Goal: Navigation & Orientation: Locate item on page

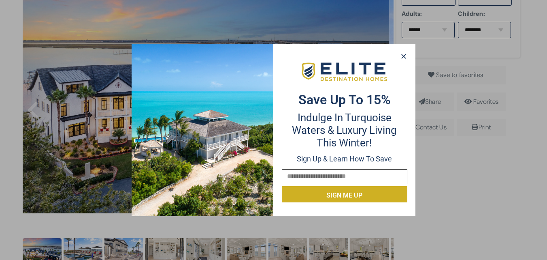
scroll to position [254, 0]
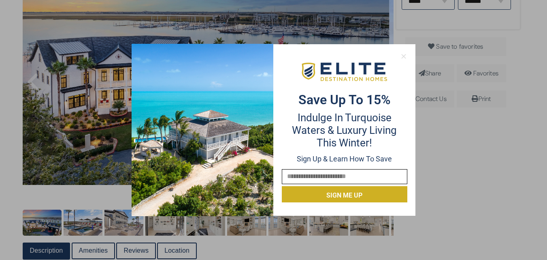
click at [403, 58] on icon at bounding box center [403, 56] width 7 height 7
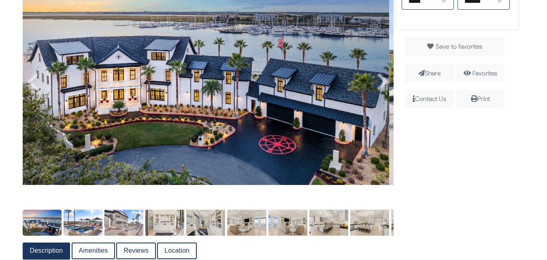
click at [87, 227] on img at bounding box center [83, 222] width 39 height 26
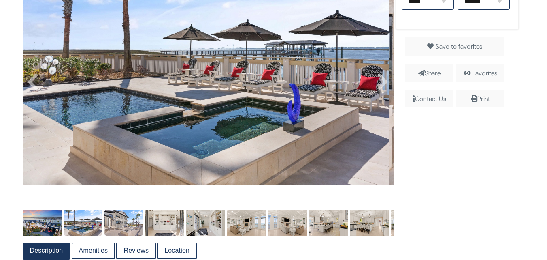
click at [130, 225] on img at bounding box center [123, 222] width 39 height 26
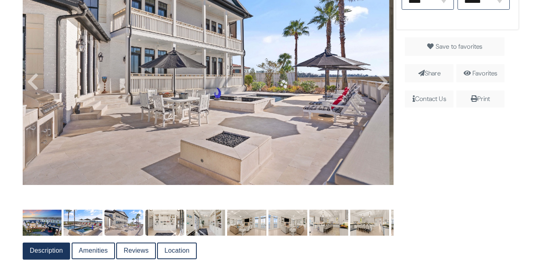
click at [170, 226] on img at bounding box center [164, 222] width 39 height 26
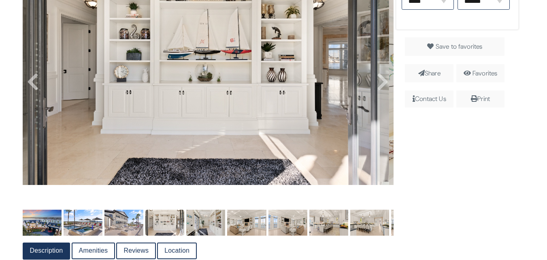
click at [207, 224] on img at bounding box center [205, 222] width 39 height 26
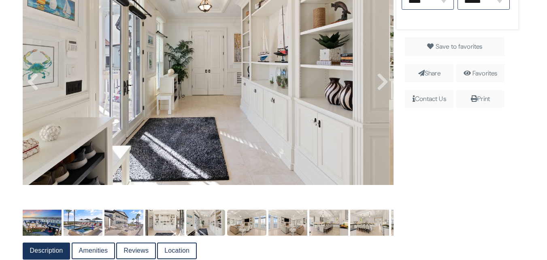
click at [248, 230] on img at bounding box center [246, 222] width 39 height 26
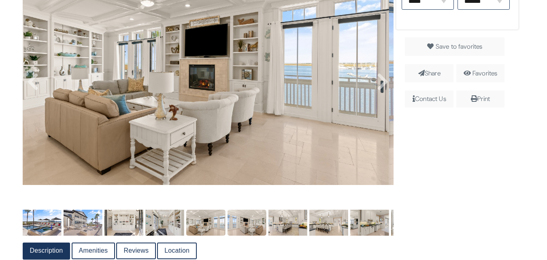
click at [246, 226] on img at bounding box center [246, 222] width 39 height 26
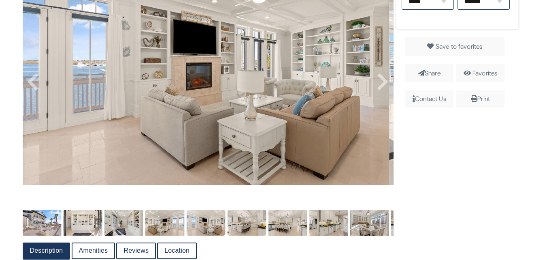
click at [249, 224] on img at bounding box center [246, 222] width 39 height 26
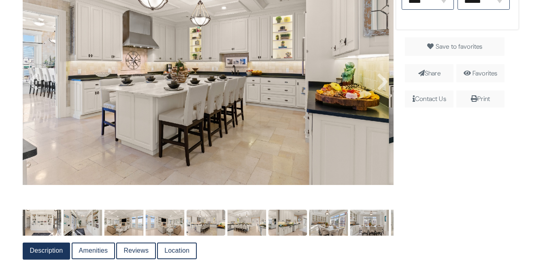
click at [281, 228] on img at bounding box center [287, 222] width 39 height 26
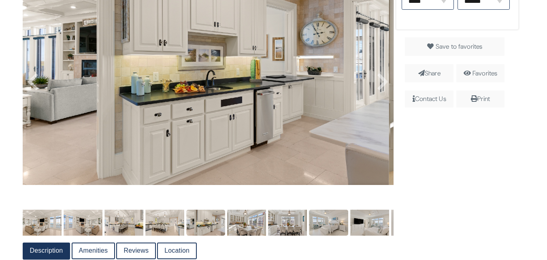
click at [317, 222] on img at bounding box center [328, 222] width 39 height 26
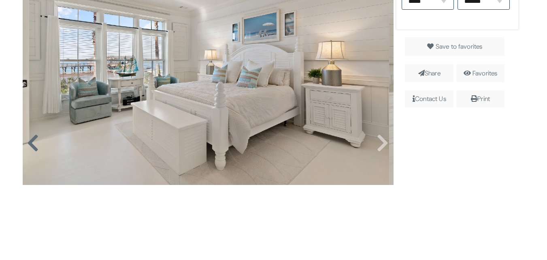
click at [34, 142] on icon at bounding box center [33, 142] width 12 height 19
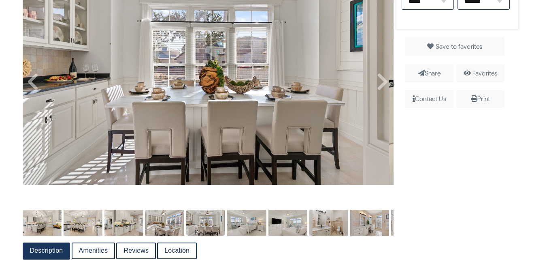
click at [37, 137] on img at bounding box center [205, 62] width 367 height 245
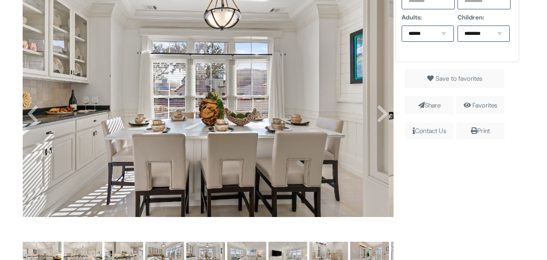
scroll to position [215, 0]
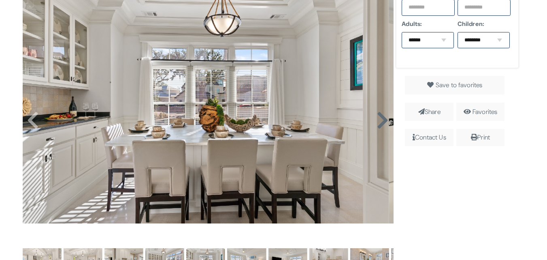
click at [377, 119] on icon at bounding box center [383, 120] width 12 height 19
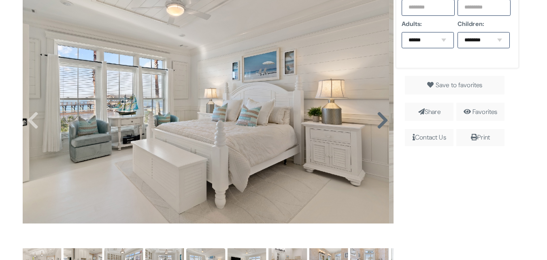
click at [377, 120] on icon at bounding box center [383, 120] width 12 height 19
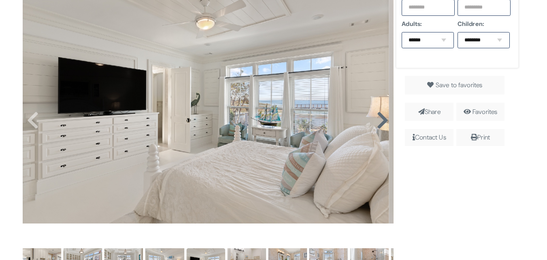
click at [379, 121] on icon at bounding box center [383, 120] width 12 height 19
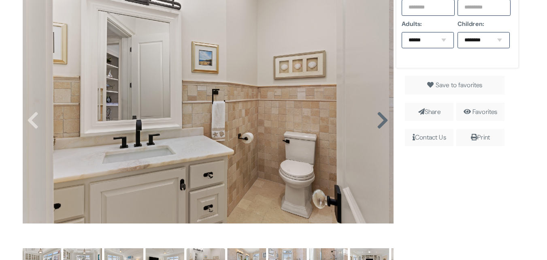
click at [377, 124] on icon at bounding box center [383, 120] width 12 height 19
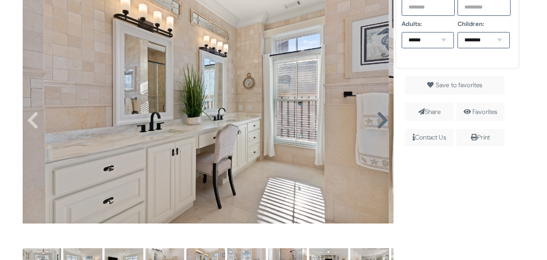
click at [379, 121] on icon at bounding box center [383, 120] width 12 height 19
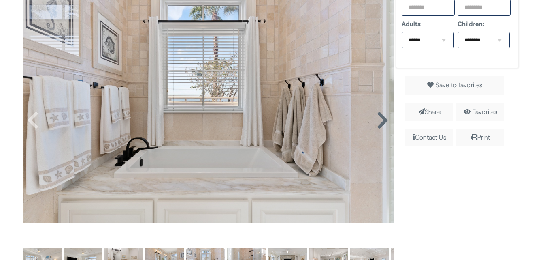
click at [378, 121] on icon at bounding box center [383, 120] width 12 height 19
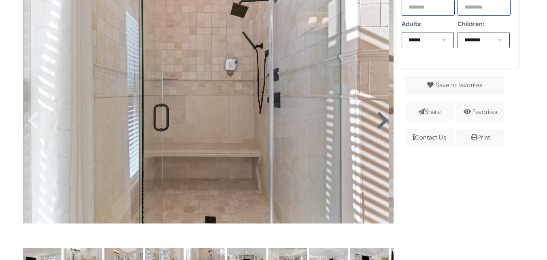
click at [381, 124] on icon at bounding box center [383, 120] width 12 height 19
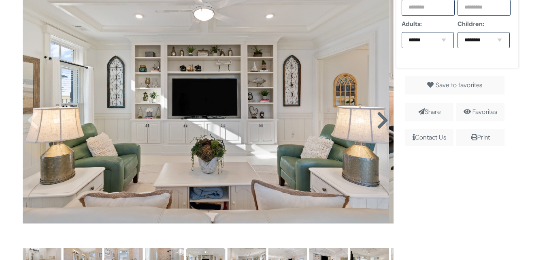
click at [379, 121] on icon at bounding box center [383, 120] width 12 height 19
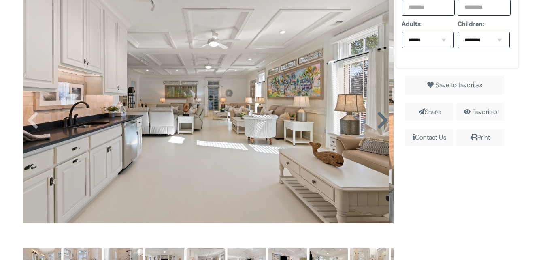
click at [380, 122] on icon at bounding box center [383, 120] width 12 height 19
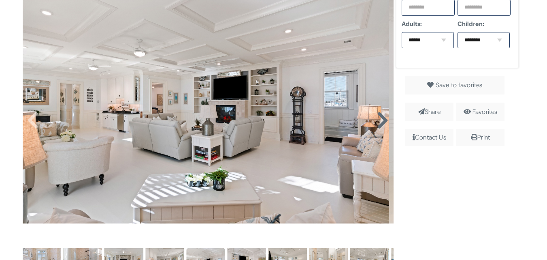
click at [380, 123] on icon at bounding box center [383, 120] width 12 height 19
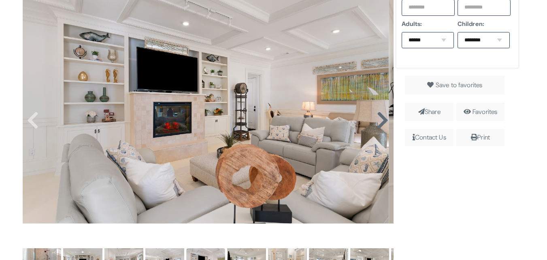
click at [380, 121] on icon at bounding box center [383, 120] width 12 height 19
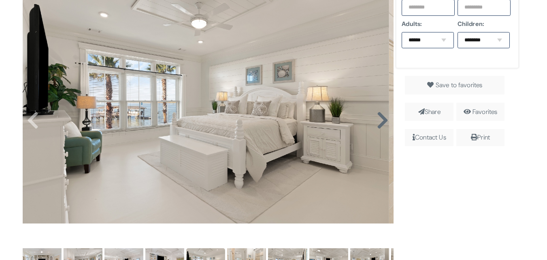
click at [381, 123] on icon at bounding box center [383, 120] width 12 height 19
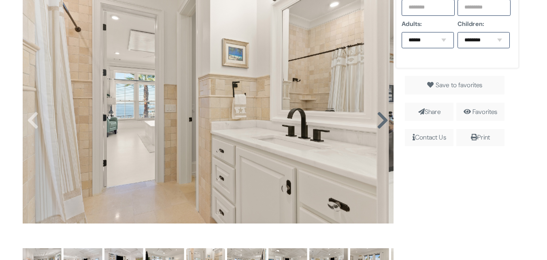
click at [379, 121] on icon at bounding box center [383, 120] width 12 height 19
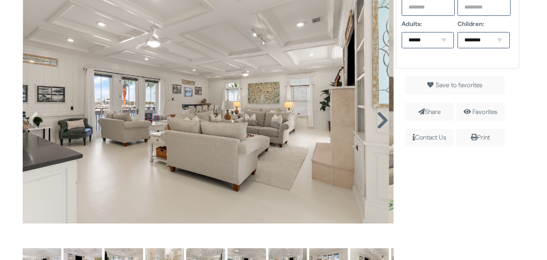
click at [379, 121] on icon at bounding box center [383, 120] width 12 height 19
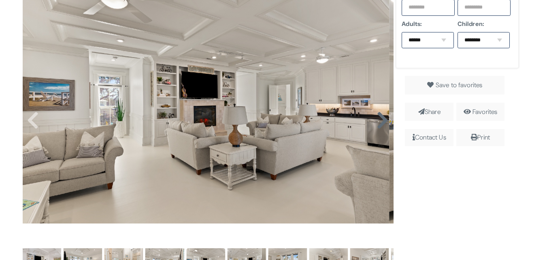
click at [379, 121] on icon at bounding box center [383, 120] width 12 height 19
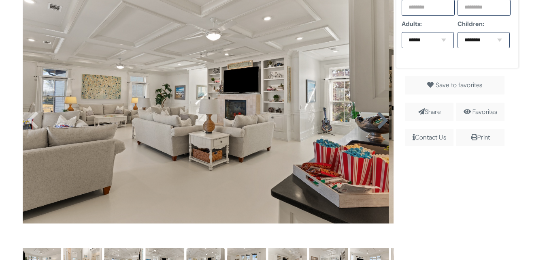
click at [381, 121] on icon at bounding box center [383, 120] width 12 height 19
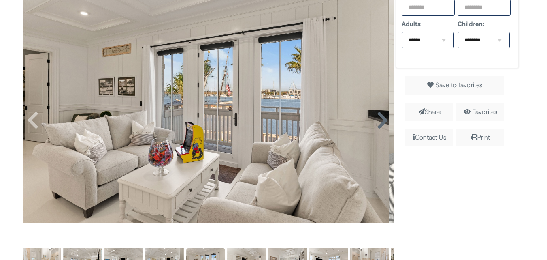
click at [382, 121] on icon at bounding box center [383, 120] width 12 height 19
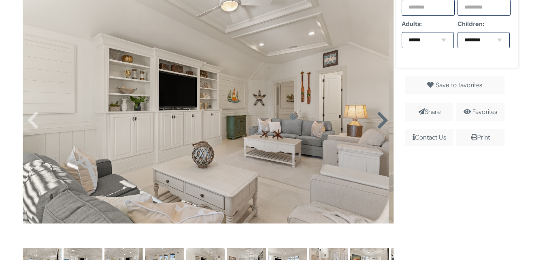
click at [382, 123] on icon at bounding box center [383, 120] width 12 height 19
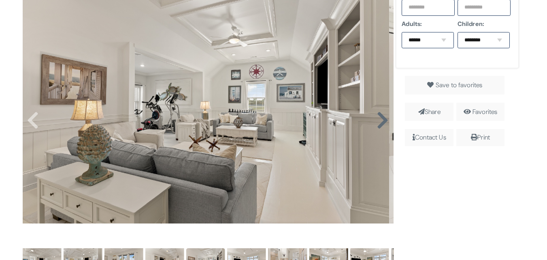
click at [381, 124] on icon at bounding box center [383, 120] width 12 height 19
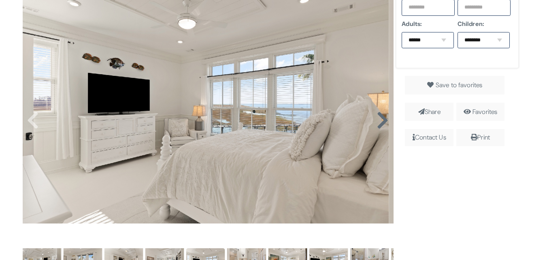
click at [379, 123] on icon at bounding box center [383, 120] width 12 height 19
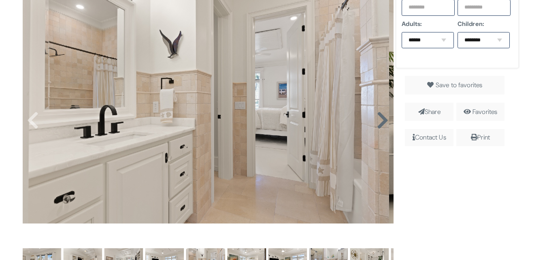
click at [379, 124] on icon at bounding box center [383, 120] width 12 height 19
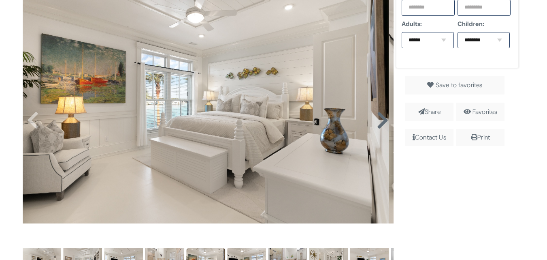
click at [383, 123] on icon at bounding box center [383, 120] width 12 height 19
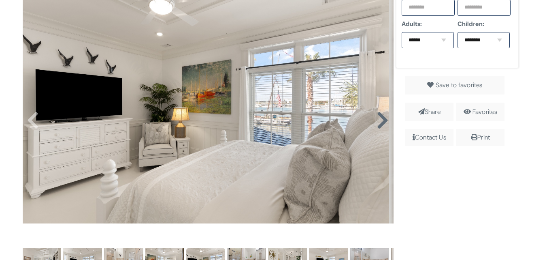
click at [379, 122] on icon at bounding box center [383, 120] width 12 height 19
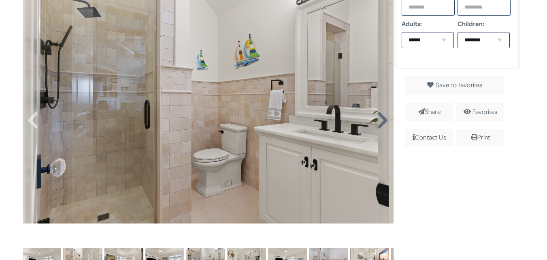
click at [377, 123] on icon at bounding box center [383, 120] width 12 height 19
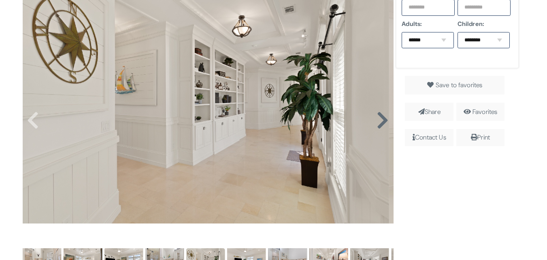
click at [382, 121] on icon at bounding box center [383, 120] width 12 height 19
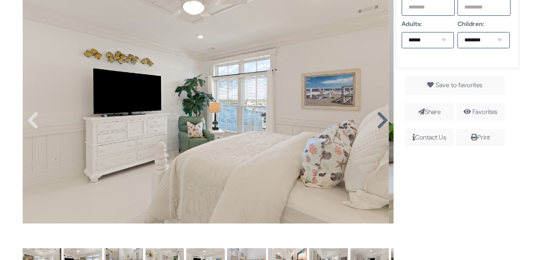
click at [380, 122] on icon at bounding box center [383, 120] width 12 height 19
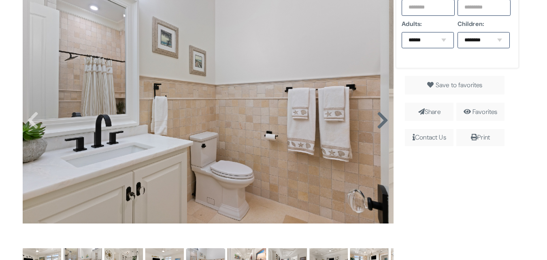
click at [378, 122] on icon at bounding box center [383, 120] width 12 height 19
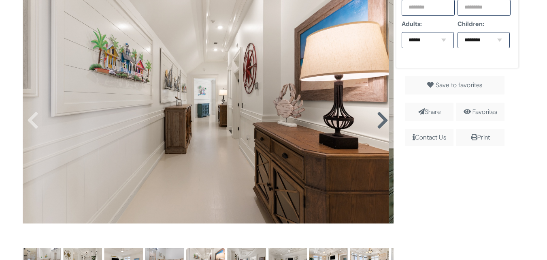
click at [381, 124] on icon at bounding box center [383, 120] width 12 height 19
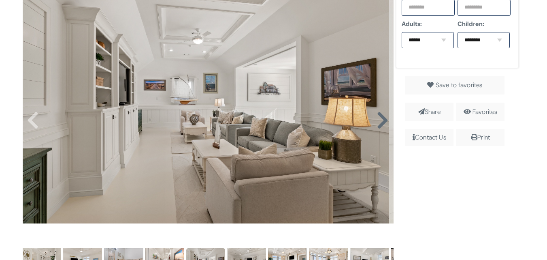
click at [381, 124] on icon at bounding box center [383, 120] width 12 height 19
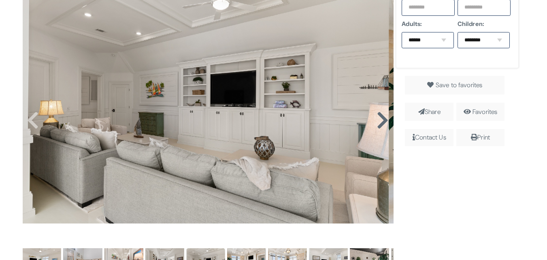
click at [380, 125] on icon at bounding box center [383, 120] width 12 height 19
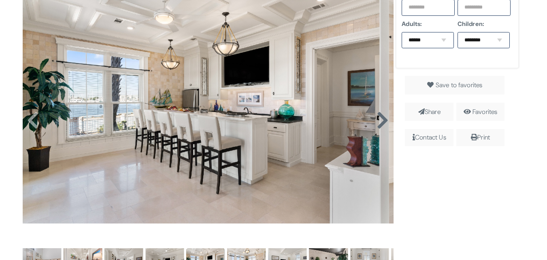
click at [382, 124] on icon at bounding box center [383, 120] width 12 height 19
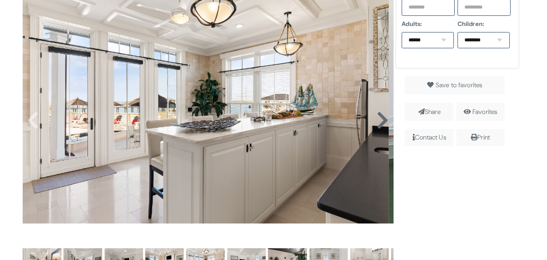
click at [381, 121] on icon at bounding box center [383, 120] width 12 height 19
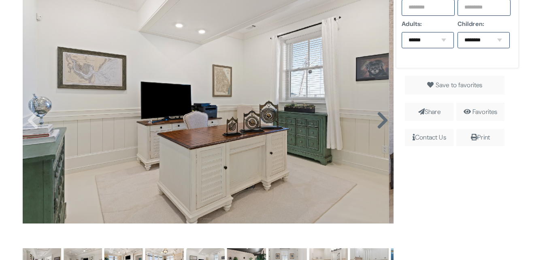
click at [379, 123] on icon at bounding box center [383, 120] width 12 height 19
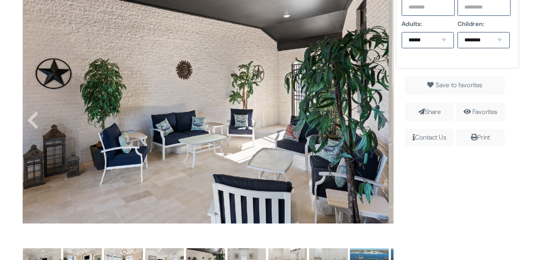
click at [379, 126] on icon at bounding box center [383, 120] width 12 height 19
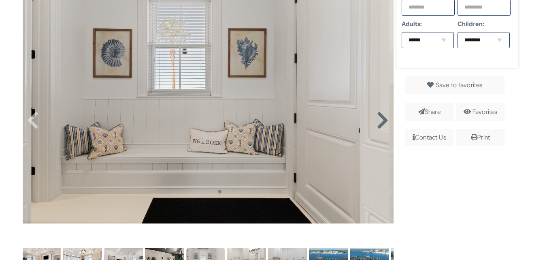
click at [380, 123] on icon at bounding box center [383, 120] width 12 height 19
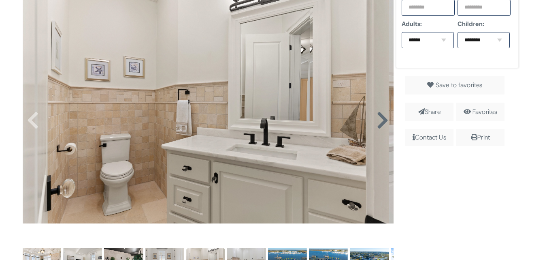
click at [379, 124] on icon at bounding box center [383, 120] width 12 height 19
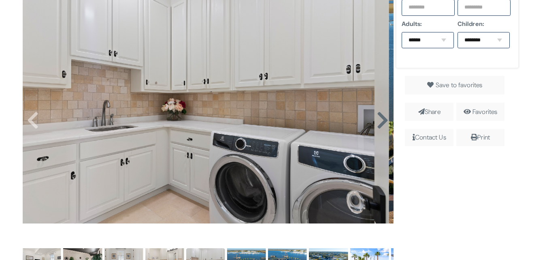
click at [379, 121] on icon at bounding box center [383, 120] width 12 height 19
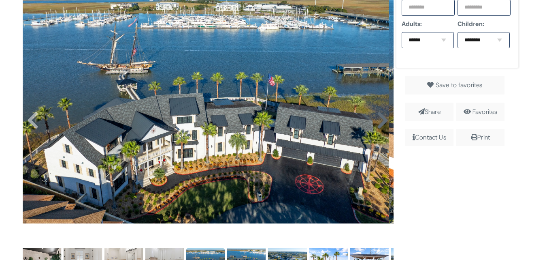
click at [382, 126] on icon at bounding box center [383, 120] width 12 height 19
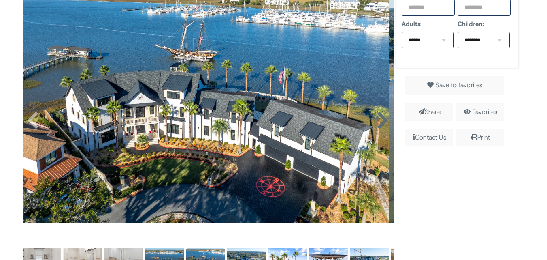
click at [382, 126] on icon at bounding box center [383, 120] width 12 height 19
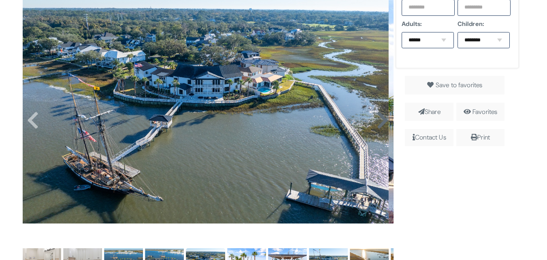
click at [382, 128] on icon at bounding box center [383, 120] width 12 height 19
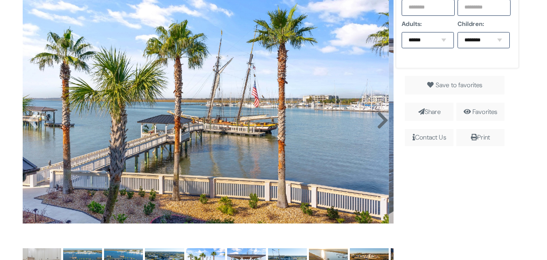
click at [384, 126] on icon at bounding box center [383, 120] width 12 height 19
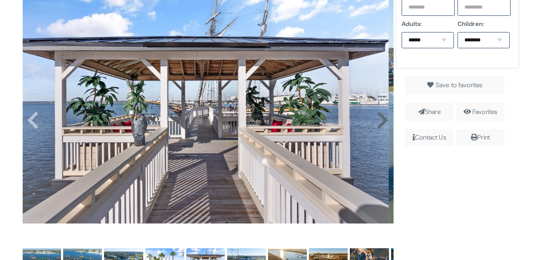
click at [383, 122] on icon at bounding box center [383, 120] width 12 height 19
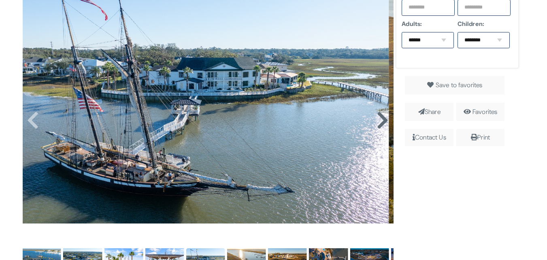
click at [380, 123] on icon at bounding box center [383, 120] width 12 height 19
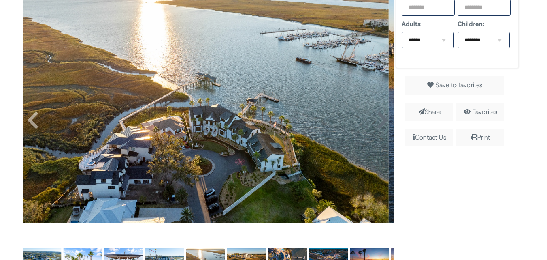
click at [383, 121] on icon at bounding box center [383, 120] width 12 height 19
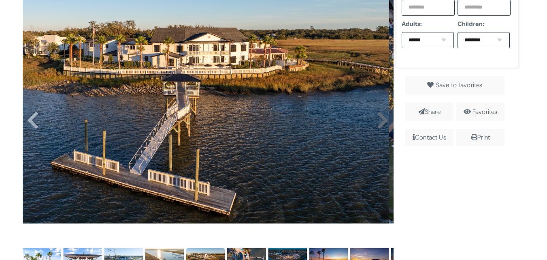
click at [382, 121] on icon at bounding box center [383, 120] width 12 height 19
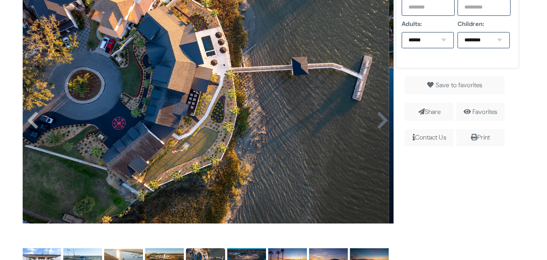
click at [380, 120] on icon at bounding box center [383, 120] width 12 height 19
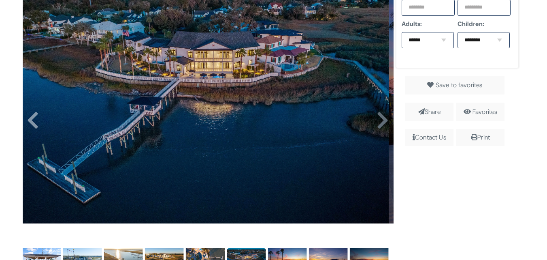
click at [381, 123] on icon at bounding box center [383, 120] width 12 height 19
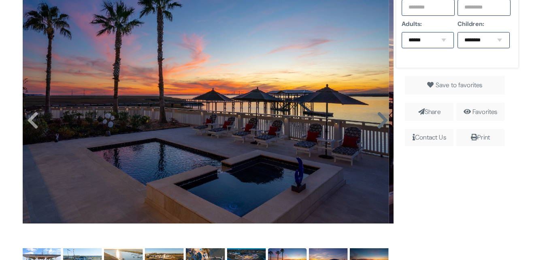
click at [382, 124] on icon at bounding box center [383, 120] width 12 height 19
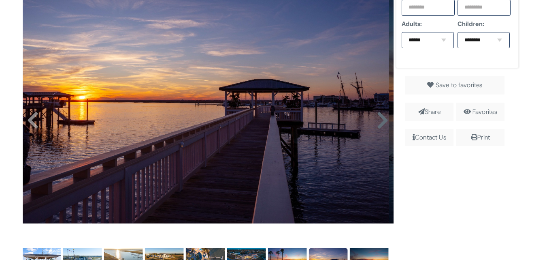
click at [380, 121] on icon at bounding box center [383, 120] width 12 height 19
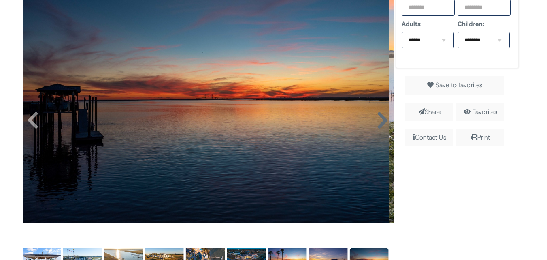
click at [382, 122] on icon at bounding box center [383, 120] width 12 height 19
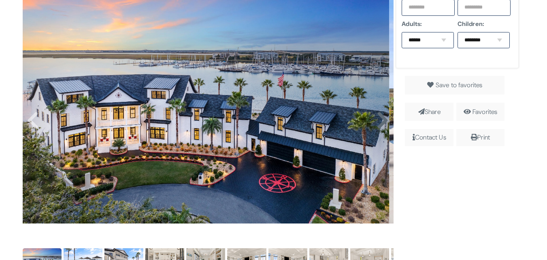
click at [381, 123] on icon at bounding box center [383, 120] width 12 height 19
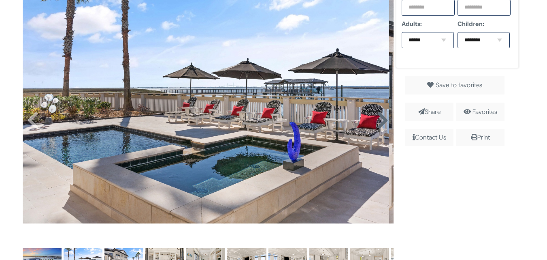
click at [381, 123] on icon at bounding box center [383, 120] width 12 height 19
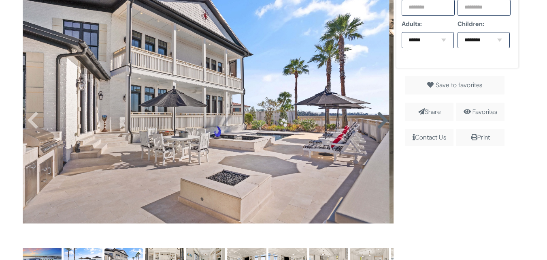
click at [380, 126] on icon at bounding box center [383, 120] width 12 height 19
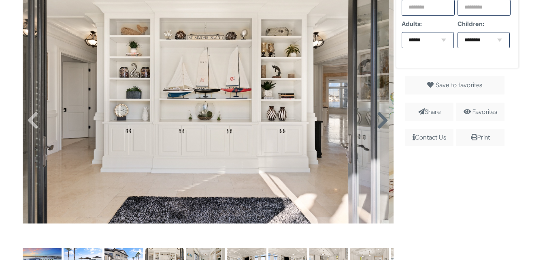
click at [379, 120] on icon at bounding box center [383, 120] width 12 height 19
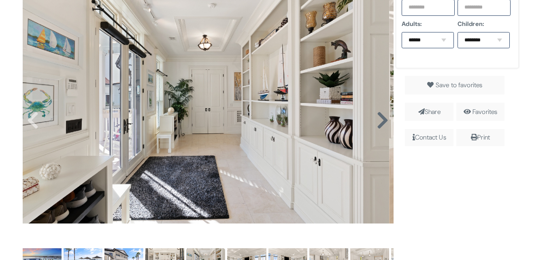
click at [379, 122] on icon at bounding box center [383, 120] width 12 height 19
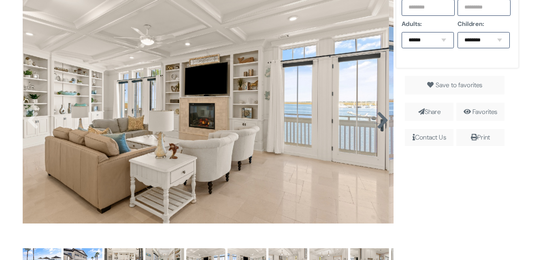
click at [379, 121] on icon at bounding box center [383, 120] width 12 height 19
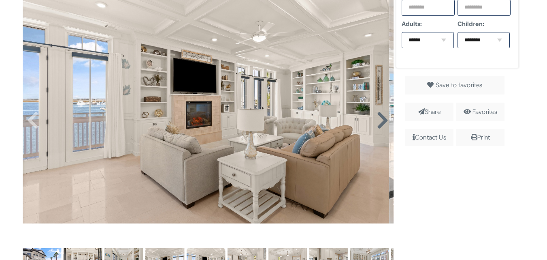
click at [383, 122] on icon at bounding box center [383, 120] width 12 height 19
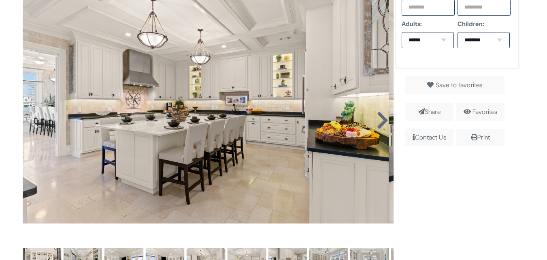
click at [382, 123] on icon at bounding box center [383, 120] width 12 height 19
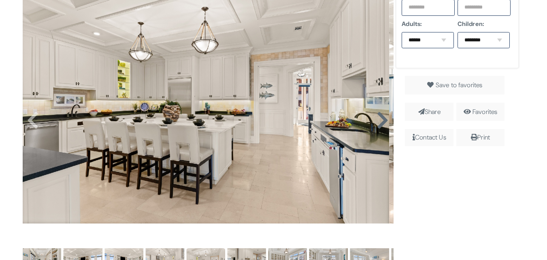
click at [382, 124] on icon at bounding box center [383, 120] width 12 height 19
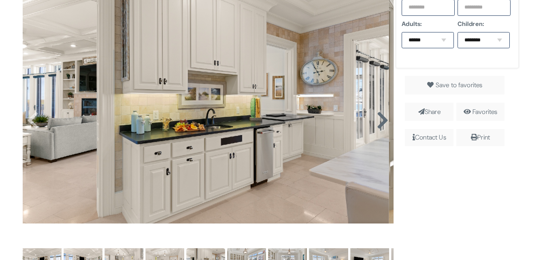
click at [382, 123] on icon at bounding box center [383, 120] width 12 height 19
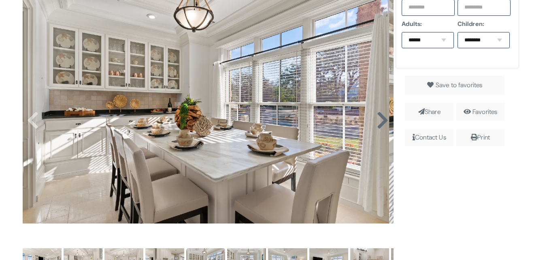
click at [381, 123] on icon at bounding box center [383, 120] width 12 height 19
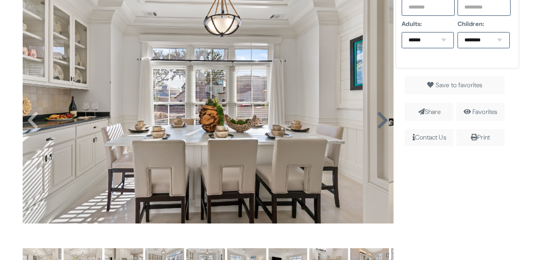
click at [382, 122] on icon at bounding box center [383, 120] width 12 height 19
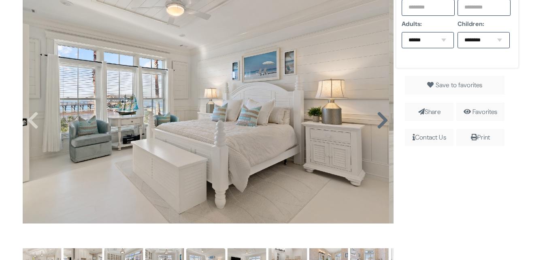
click at [379, 120] on icon at bounding box center [383, 120] width 12 height 19
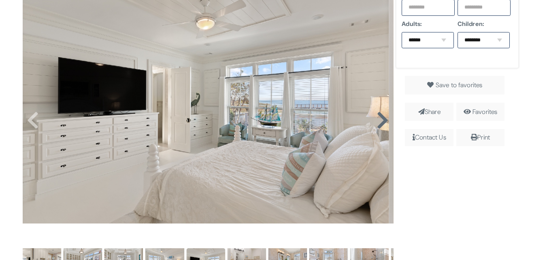
click at [379, 121] on icon at bounding box center [383, 120] width 12 height 19
